Goal: Transaction & Acquisition: Purchase product/service

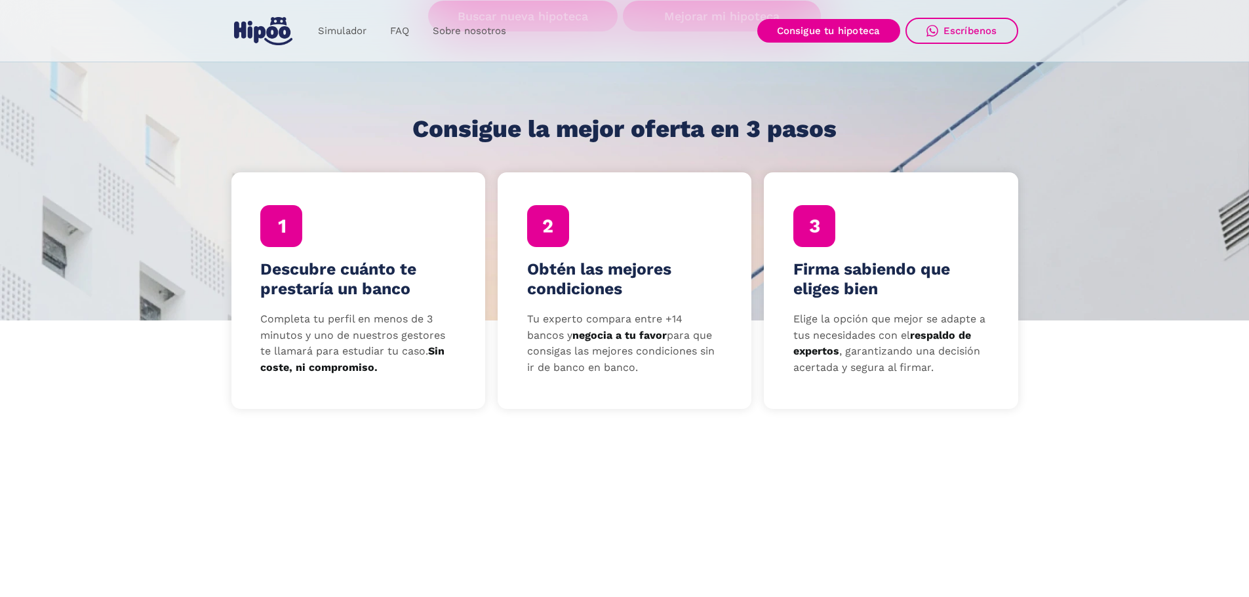
scroll to position [328, 0]
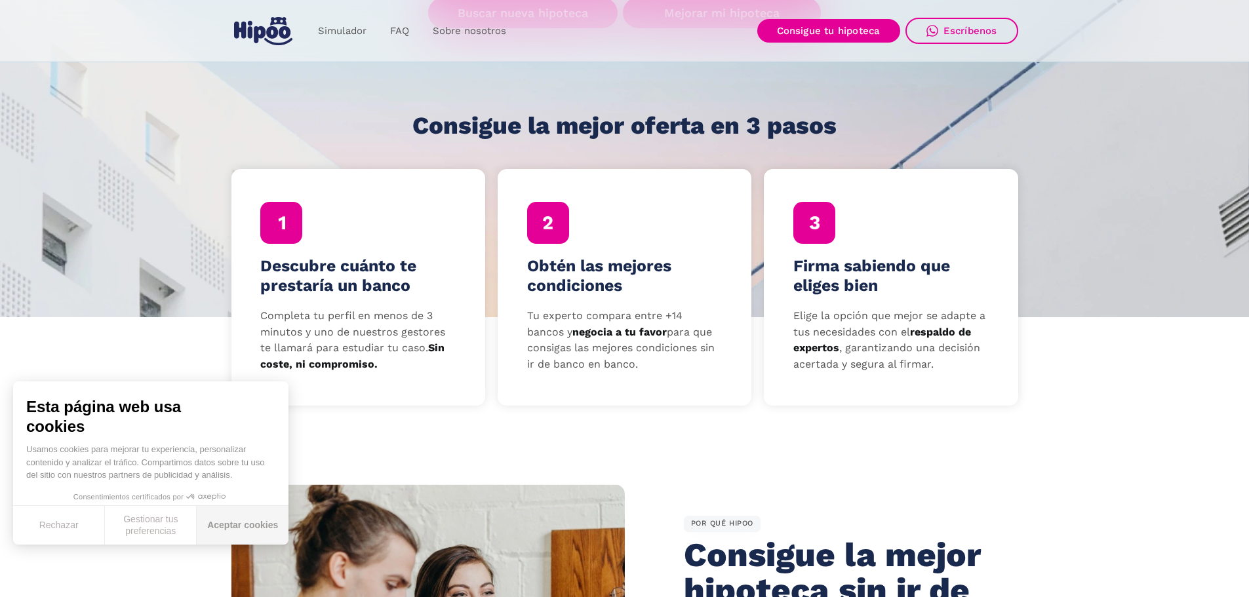
click at [258, 531] on button "Aceptar cookies" at bounding box center [243, 525] width 92 height 39
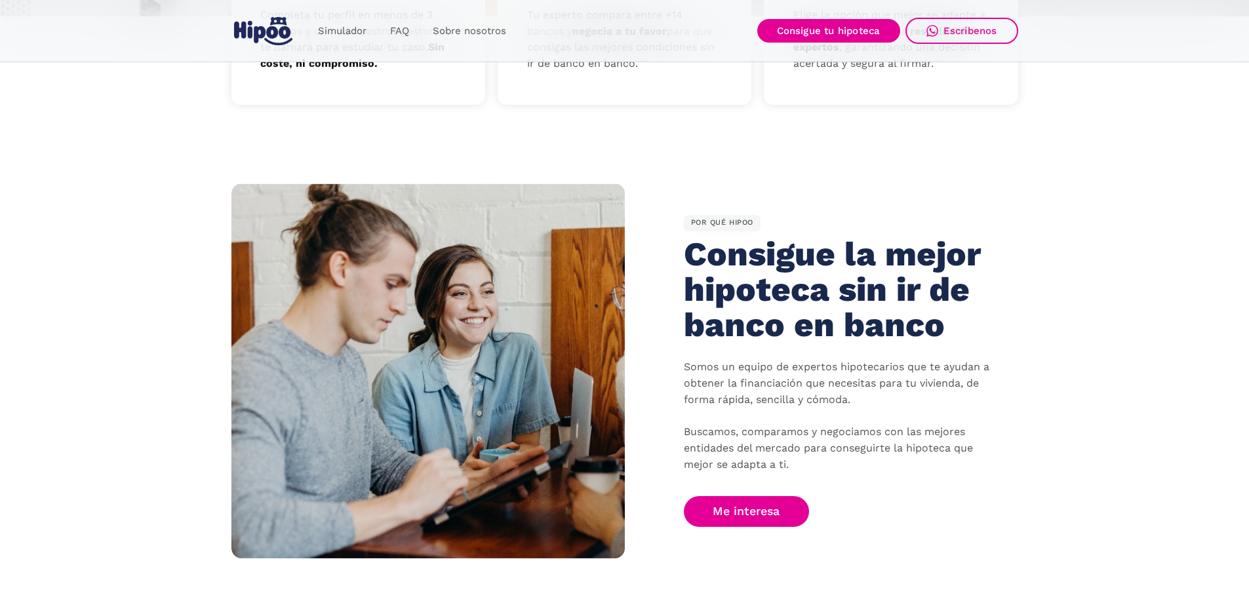
scroll to position [655, 0]
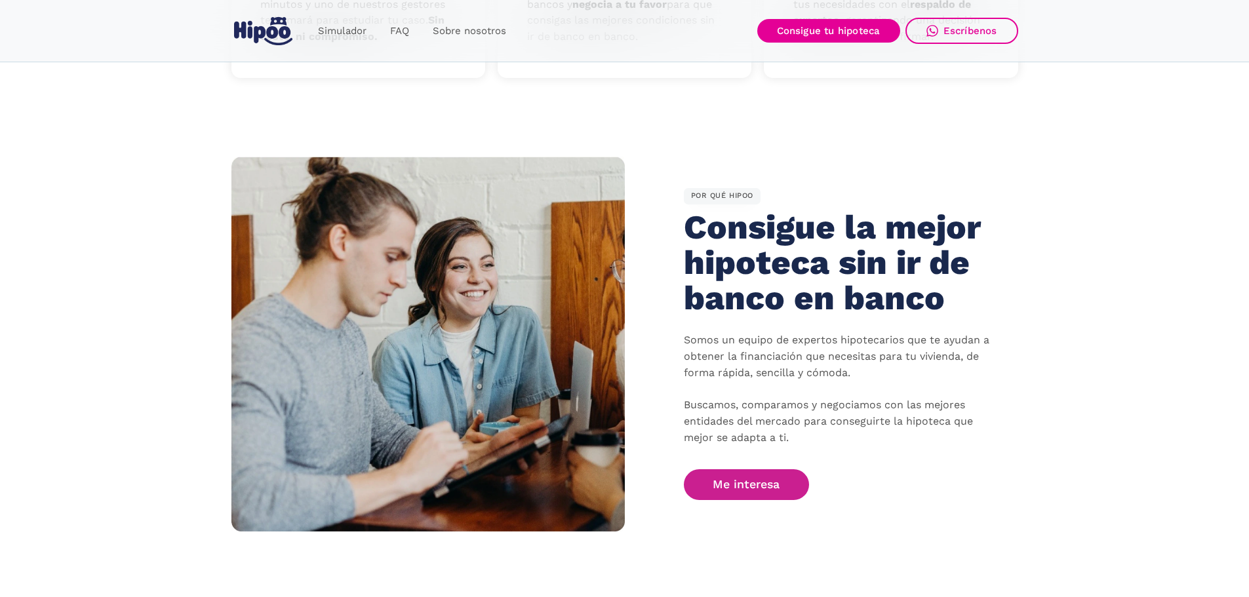
click at [742, 489] on link "Me interesa" at bounding box center [747, 484] width 126 height 31
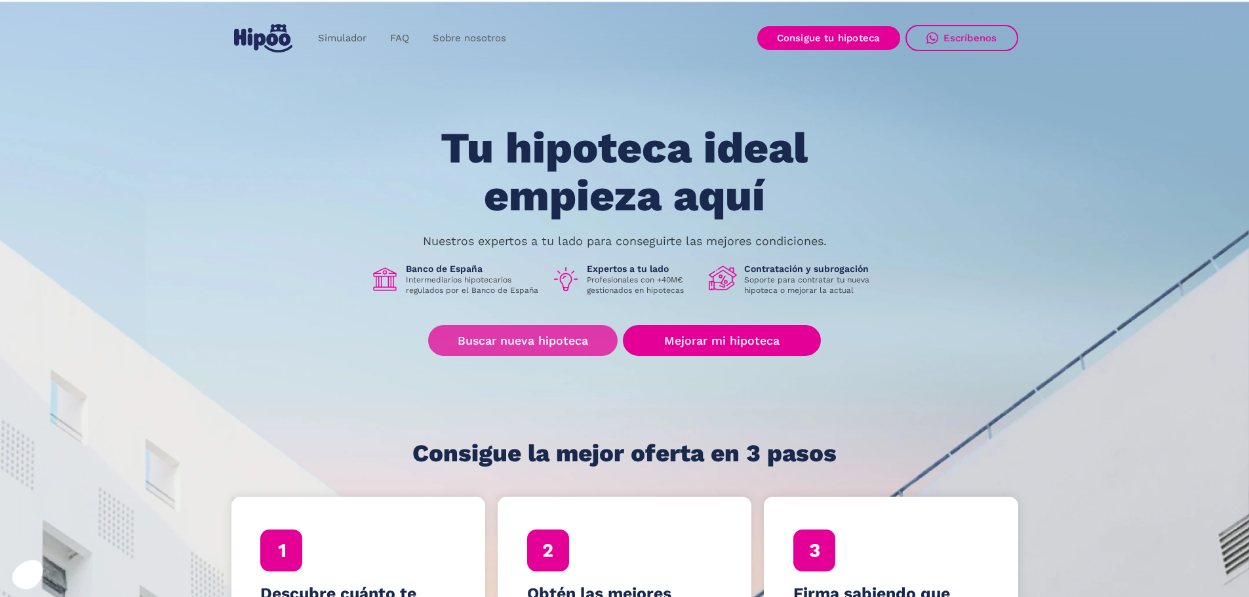
click at [523, 339] on link "Buscar nueva hipoteca" at bounding box center [522, 340] width 189 height 31
click at [522, 333] on link "Buscar nueva hipoteca" at bounding box center [522, 340] width 189 height 31
